Goal: Transaction & Acquisition: Purchase product/service

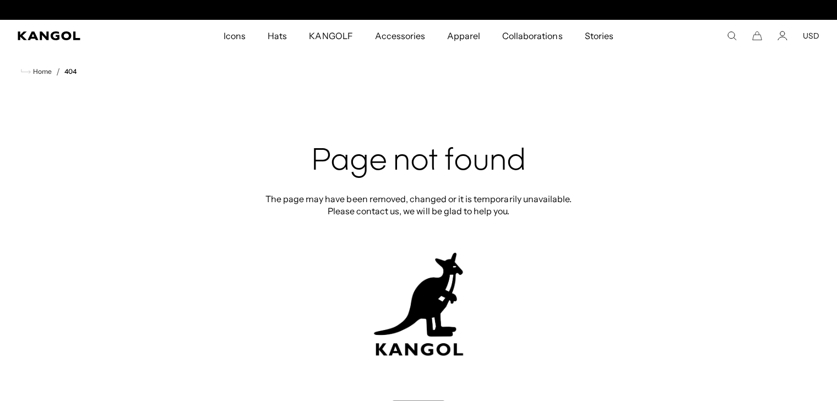
scroll to position [0, 227]
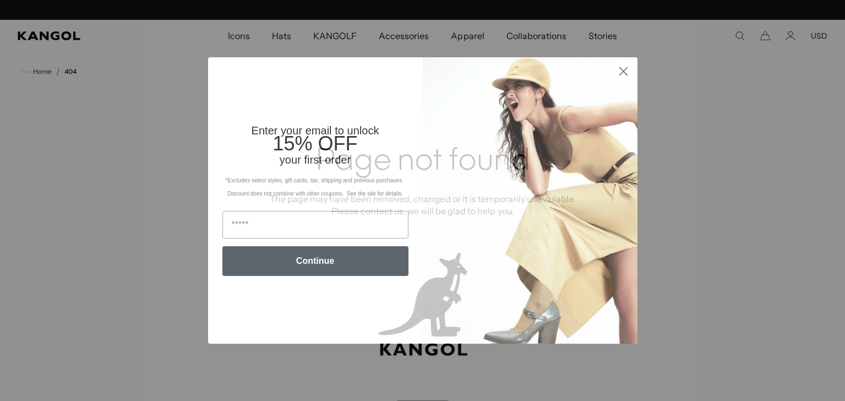
scroll to position [0, 227]
